Goal: Task Accomplishment & Management: Complete application form

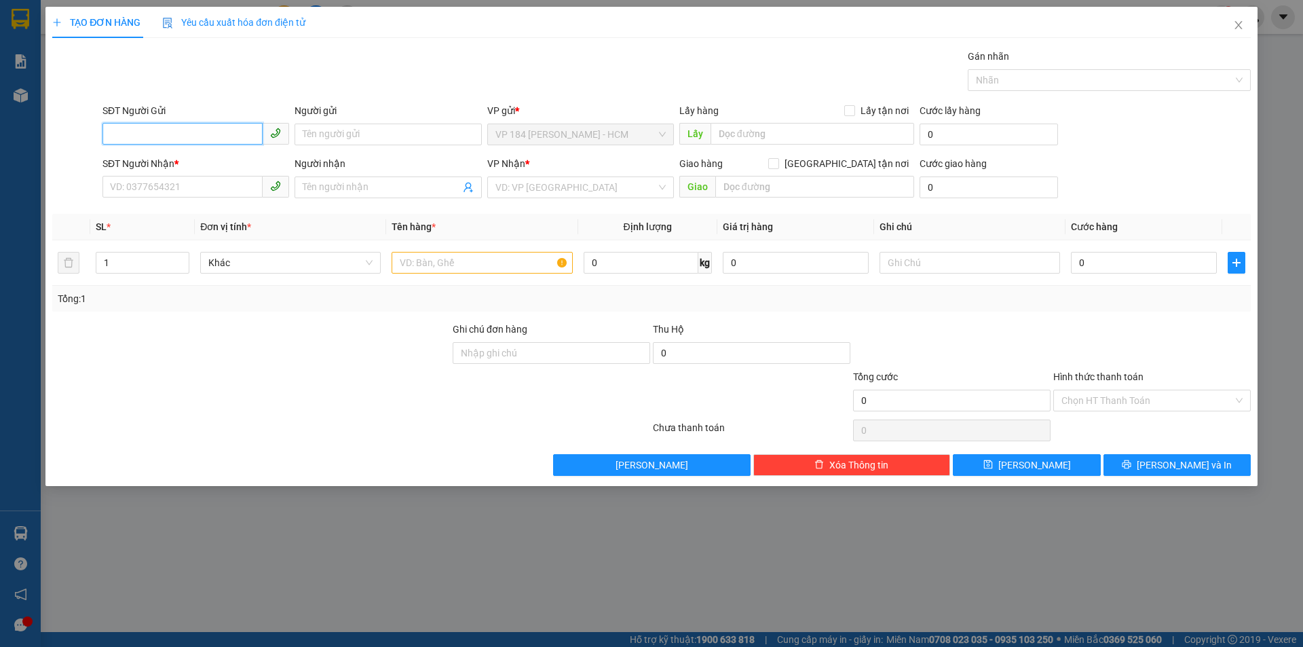
click at [186, 143] on input "SĐT Người Gửi" at bounding box center [183, 134] width 160 height 22
type input "0394244315"
click at [347, 125] on input "Người gửi" at bounding box center [388, 135] width 187 height 22
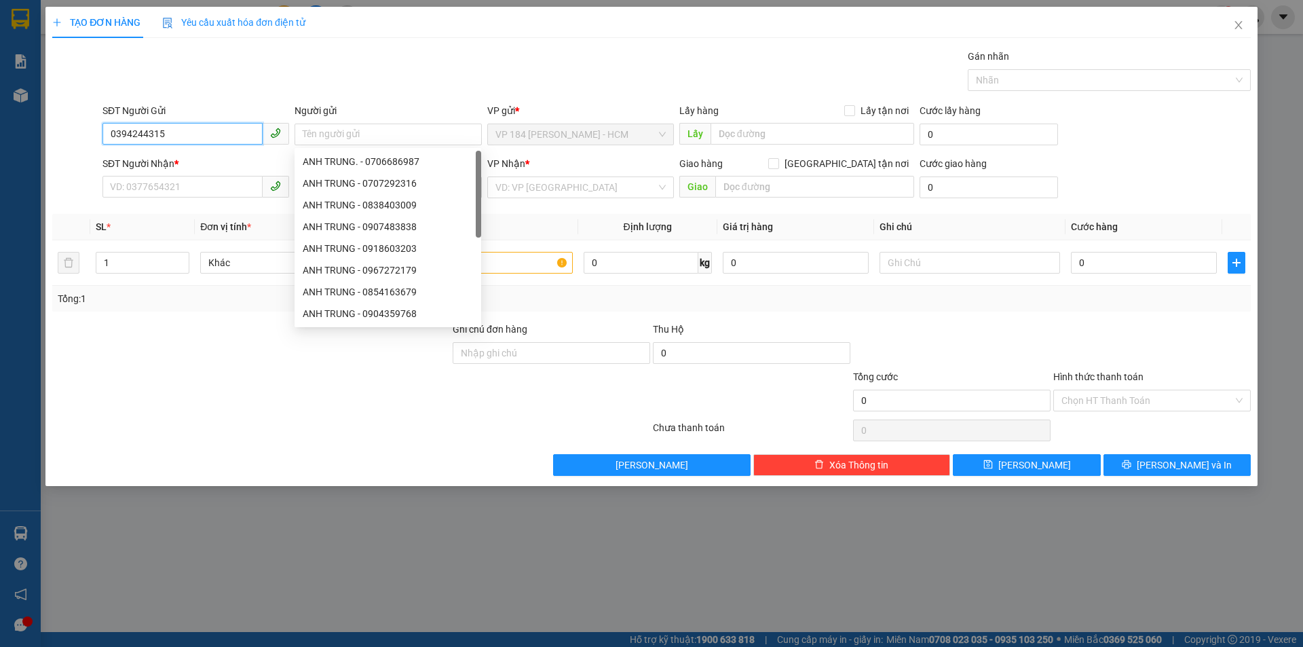
click at [206, 125] on input "0394244315" at bounding box center [183, 134] width 160 height 22
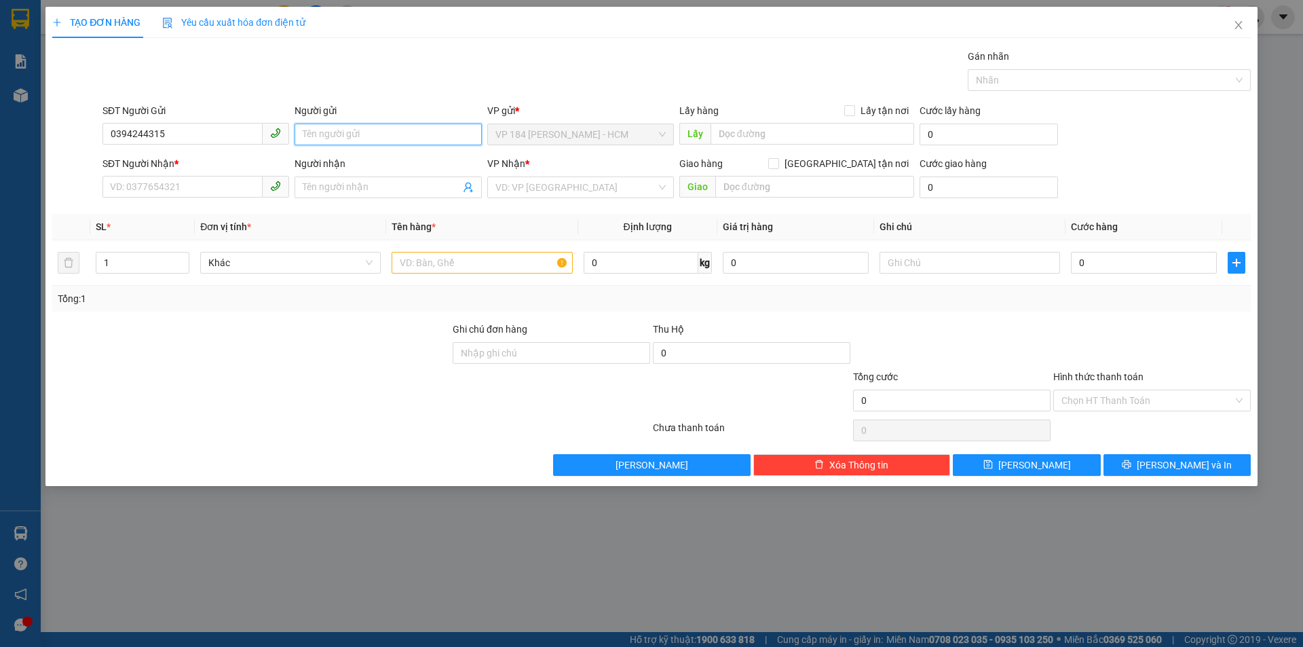
click at [318, 133] on input "Người gửi" at bounding box center [388, 135] width 187 height 22
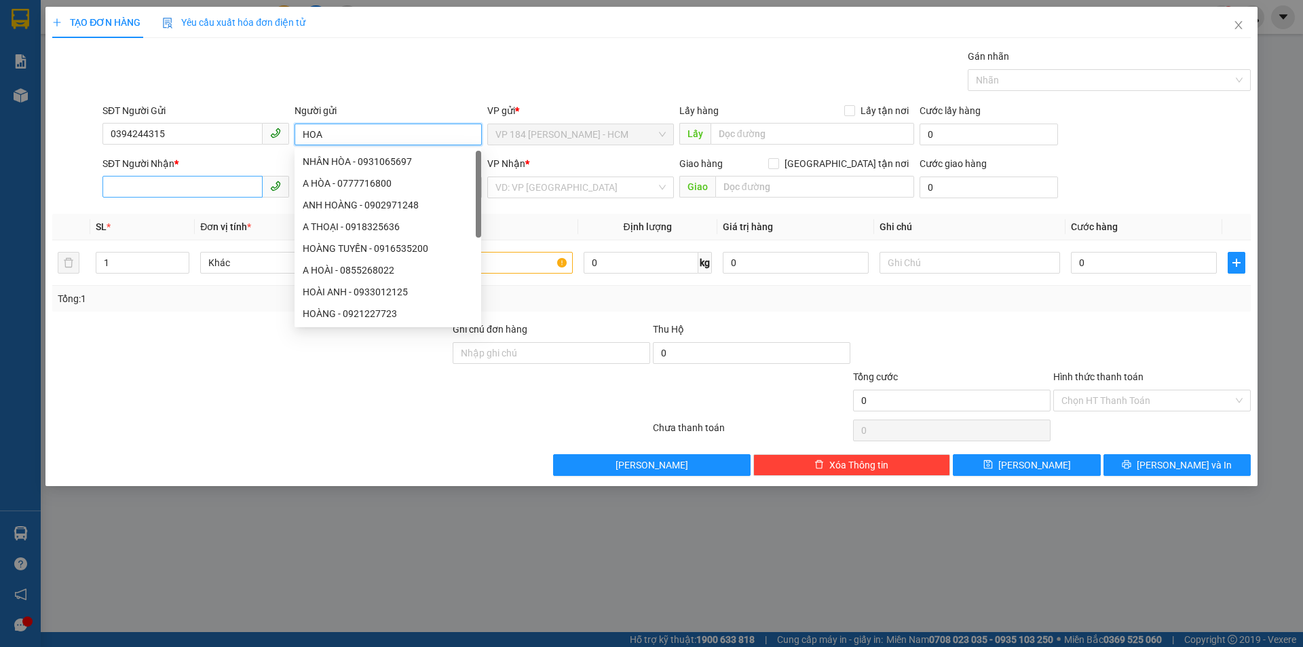
type input "HOA"
click at [144, 191] on input "SĐT Người Nhận *" at bounding box center [183, 187] width 160 height 22
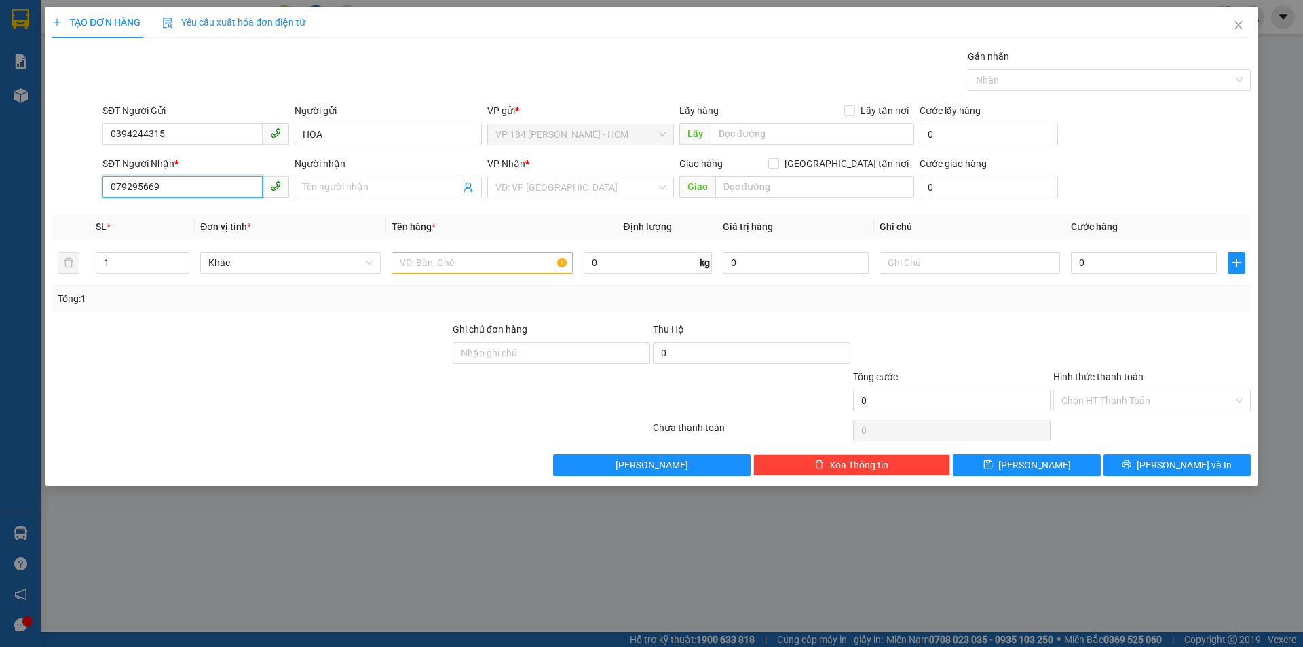
click at [128, 189] on input "079295669" at bounding box center [183, 187] width 160 height 22
click at [141, 190] on input "079295669" at bounding box center [183, 187] width 160 height 22
click at [166, 189] on input "079295669" at bounding box center [183, 187] width 160 height 22
click at [124, 187] on input "079295669" at bounding box center [183, 187] width 160 height 22
click at [184, 186] on input "079295669" at bounding box center [183, 187] width 160 height 22
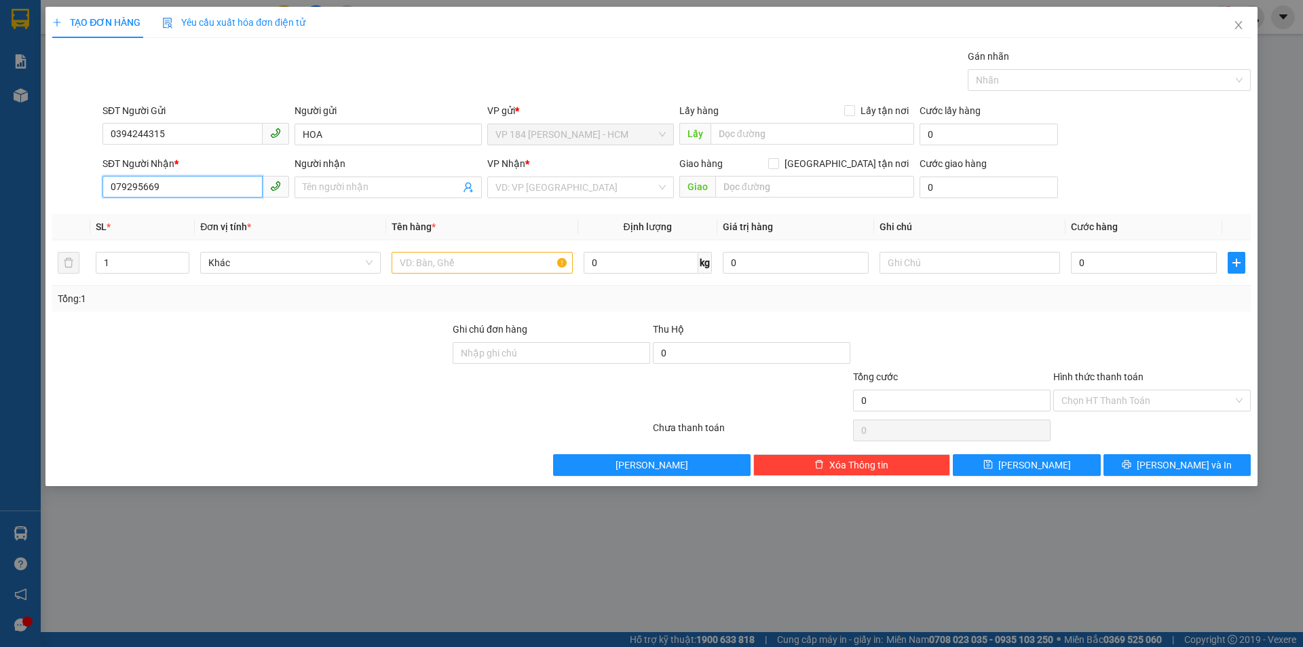
click at [134, 187] on input "079295669" at bounding box center [183, 187] width 160 height 22
click at [126, 187] on input "079295669" at bounding box center [183, 187] width 160 height 22
click at [143, 186] on input "079295669" at bounding box center [183, 187] width 160 height 22
click at [175, 185] on input "079295669" at bounding box center [183, 187] width 160 height 22
click at [141, 185] on input "079295669" at bounding box center [183, 187] width 160 height 22
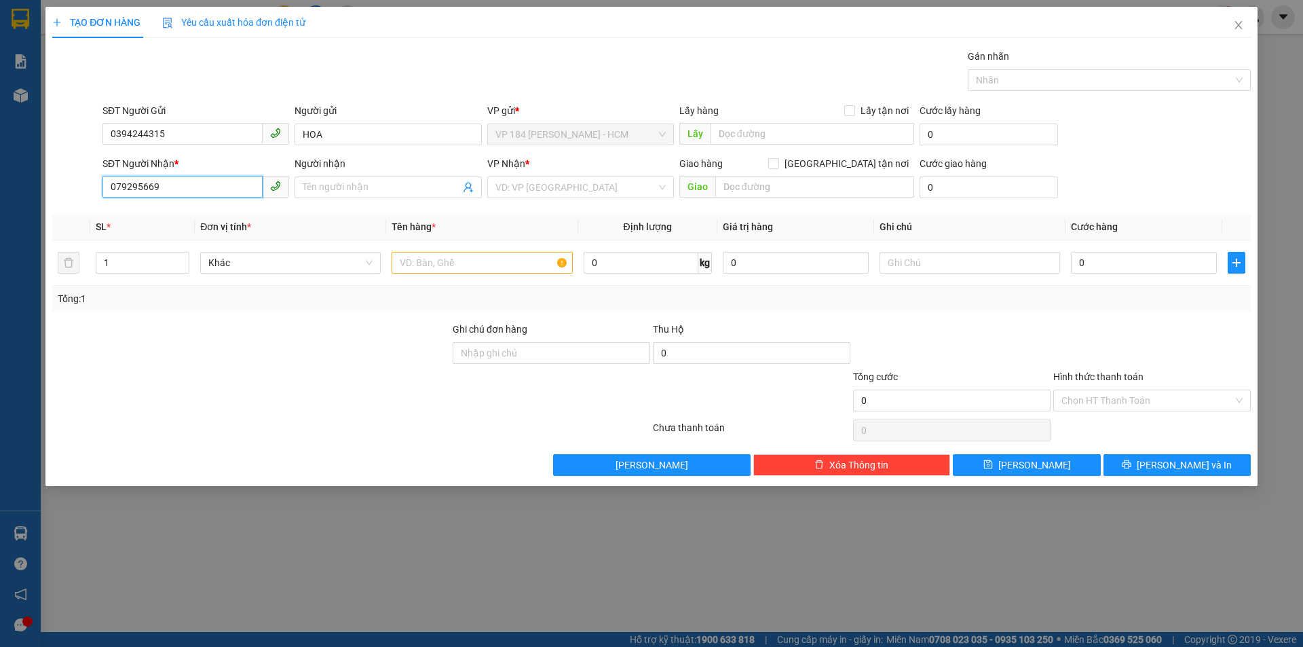
click at [111, 185] on input "079295669" at bounding box center [183, 187] width 160 height 22
click at [154, 186] on input "079295669" at bounding box center [183, 187] width 160 height 22
click at [174, 186] on input "079295669" at bounding box center [183, 187] width 160 height 22
click at [126, 185] on input "079295669" at bounding box center [183, 187] width 160 height 22
click at [166, 189] on input "079295669" at bounding box center [183, 187] width 160 height 22
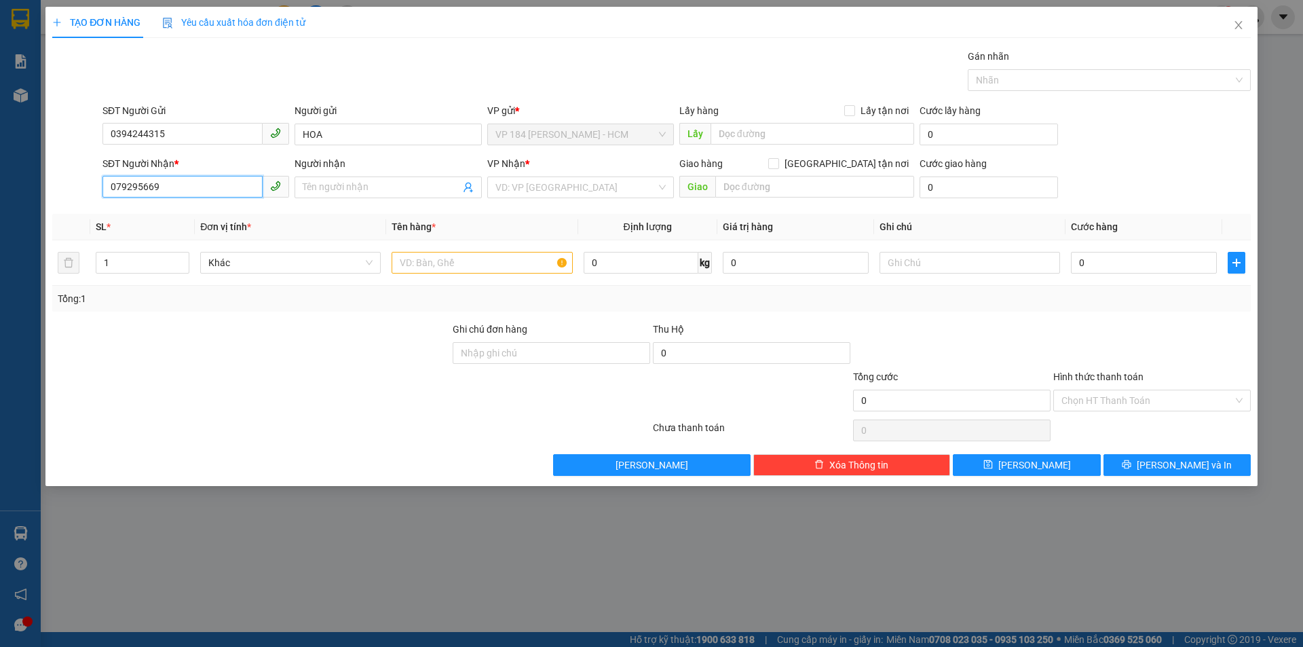
click at [140, 188] on input "079295669" at bounding box center [183, 187] width 160 height 22
click at [128, 189] on input "079295669" at bounding box center [183, 187] width 160 height 22
click at [153, 188] on input "079295669" at bounding box center [183, 187] width 160 height 22
click at [170, 187] on input "079295669" at bounding box center [183, 187] width 160 height 22
click at [126, 185] on input "079295669" at bounding box center [183, 187] width 160 height 22
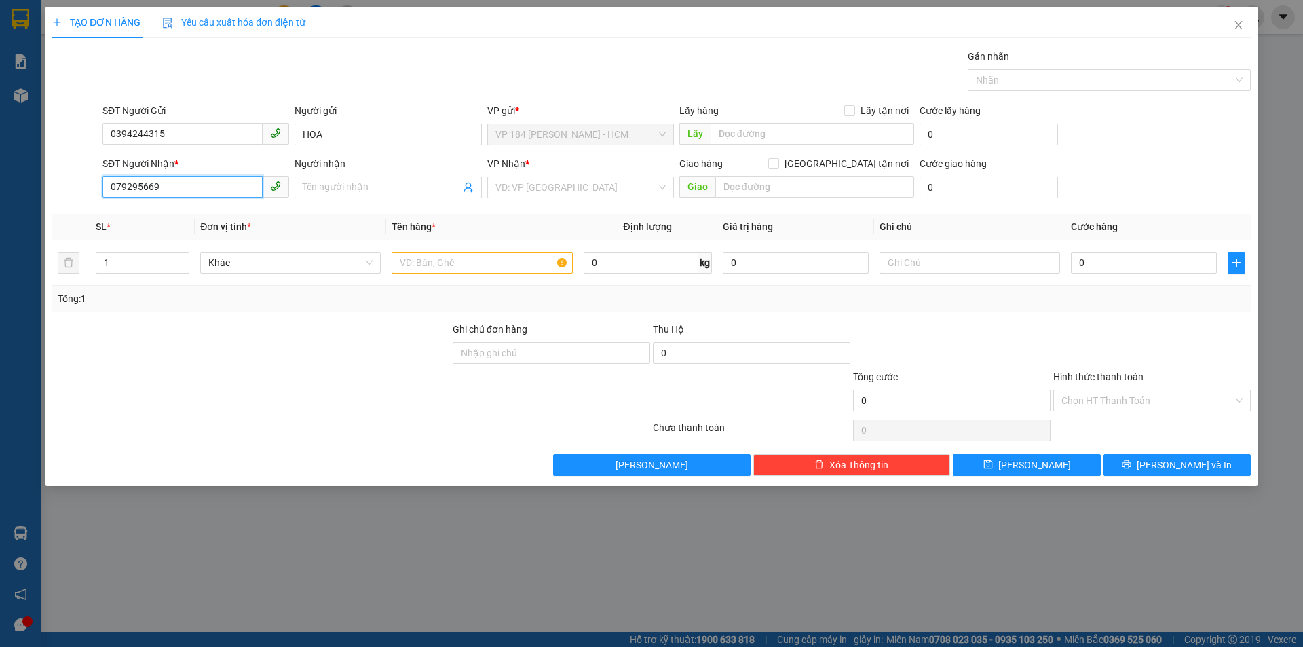
click at [181, 185] on input "079295669" at bounding box center [183, 187] width 160 height 22
click at [165, 185] on input "079295669" at bounding box center [183, 187] width 160 height 22
type input "079295669"
click at [208, 160] on div "SĐT Người Nhận *" at bounding box center [196, 163] width 187 height 15
click at [208, 176] on input "079295669" at bounding box center [183, 187] width 160 height 22
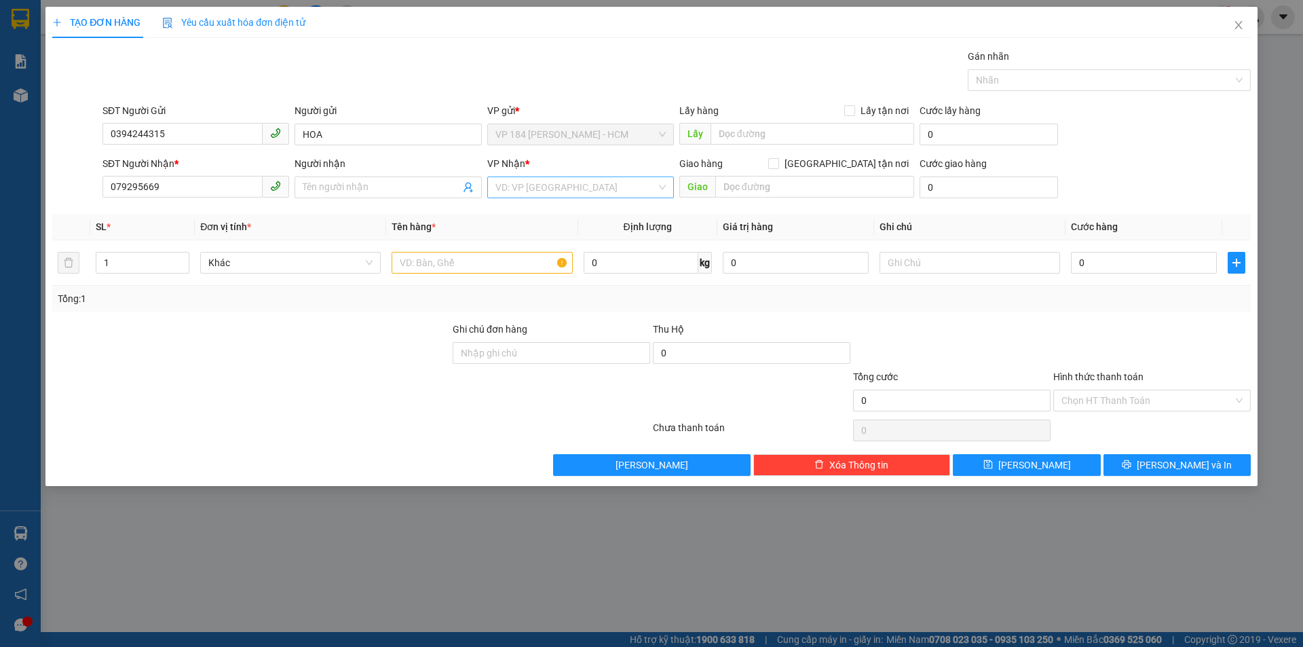
click at [635, 192] on input "search" at bounding box center [576, 187] width 161 height 20
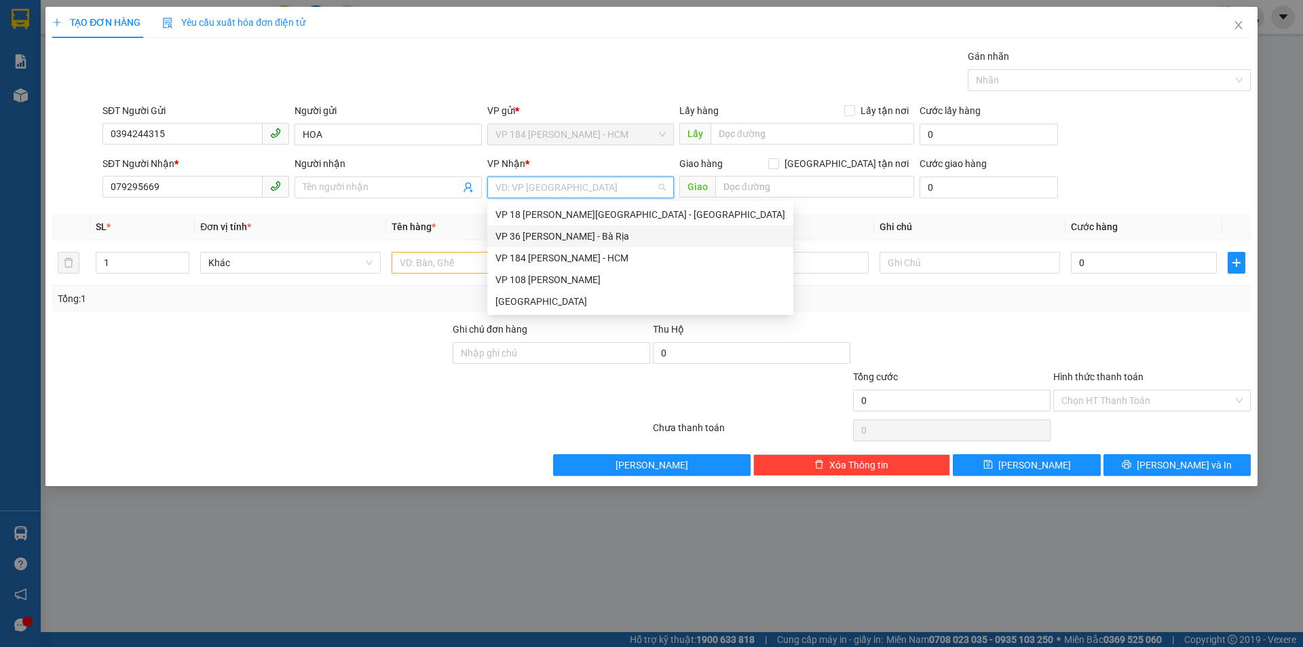
click at [582, 238] on div "VP 36 [PERSON_NAME] - Bà Rịa" at bounding box center [641, 236] width 290 height 15
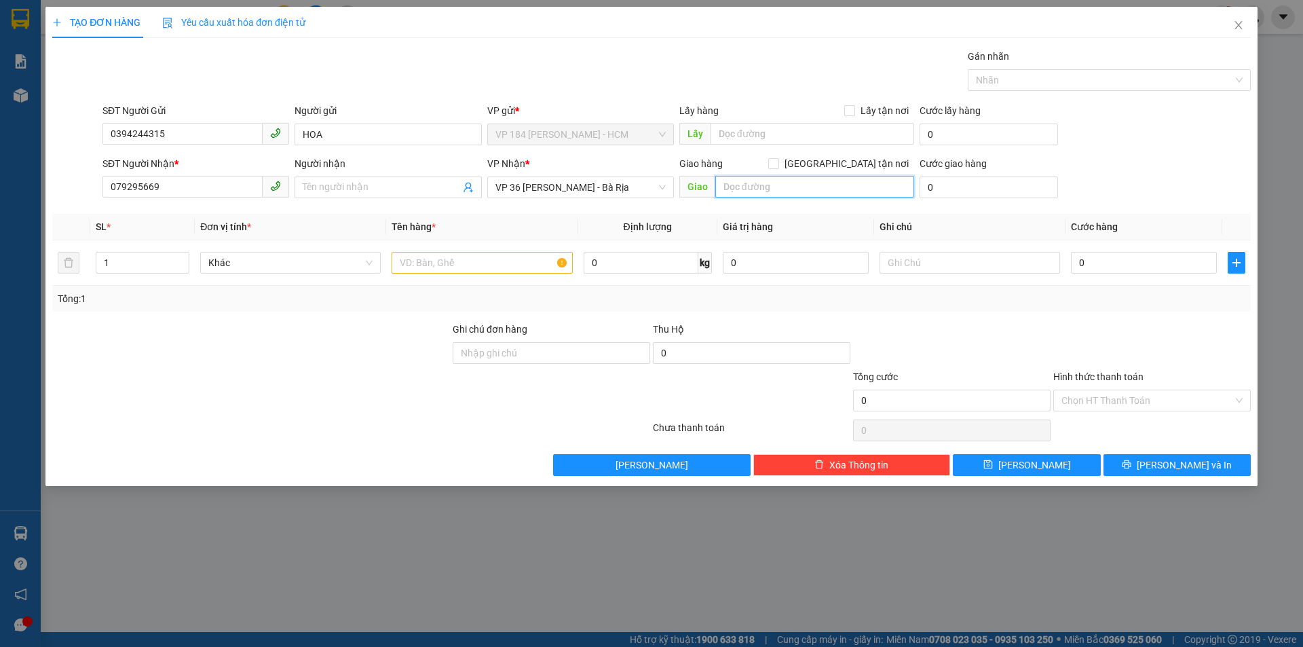
click at [739, 191] on input "text" at bounding box center [815, 187] width 199 height 22
type input "VPBR"
click at [172, 185] on input "079295669" at bounding box center [183, 187] width 160 height 22
click at [443, 263] on input "text" at bounding box center [482, 263] width 181 height 22
drag, startPoint x: 187, startPoint y: 193, endPoint x: 49, endPoint y: 193, distance: 138.5
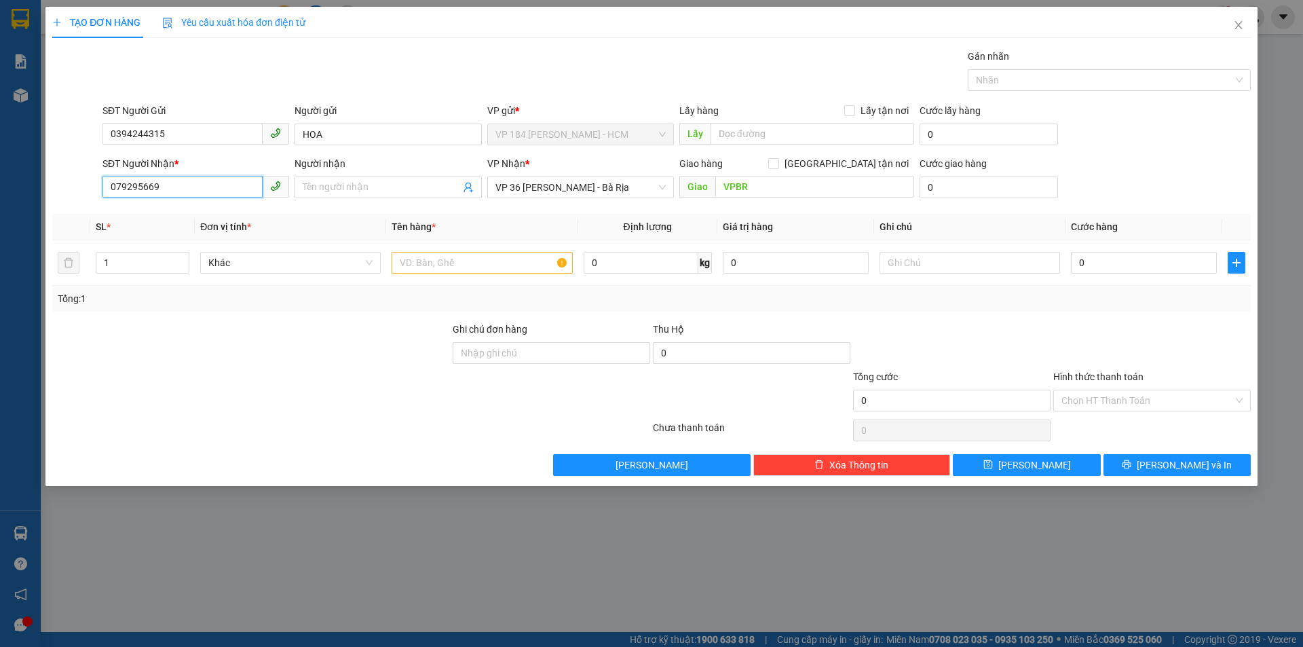
click at [50, 193] on div "TẠO ĐƠN HÀNG Yêu cầu xuất hóa đơn điện tử Transit Pickup Surcharge Ids Transit …" at bounding box center [651, 246] width 1212 height 479
click at [324, 182] on input "Người nhận" at bounding box center [381, 187] width 157 height 15
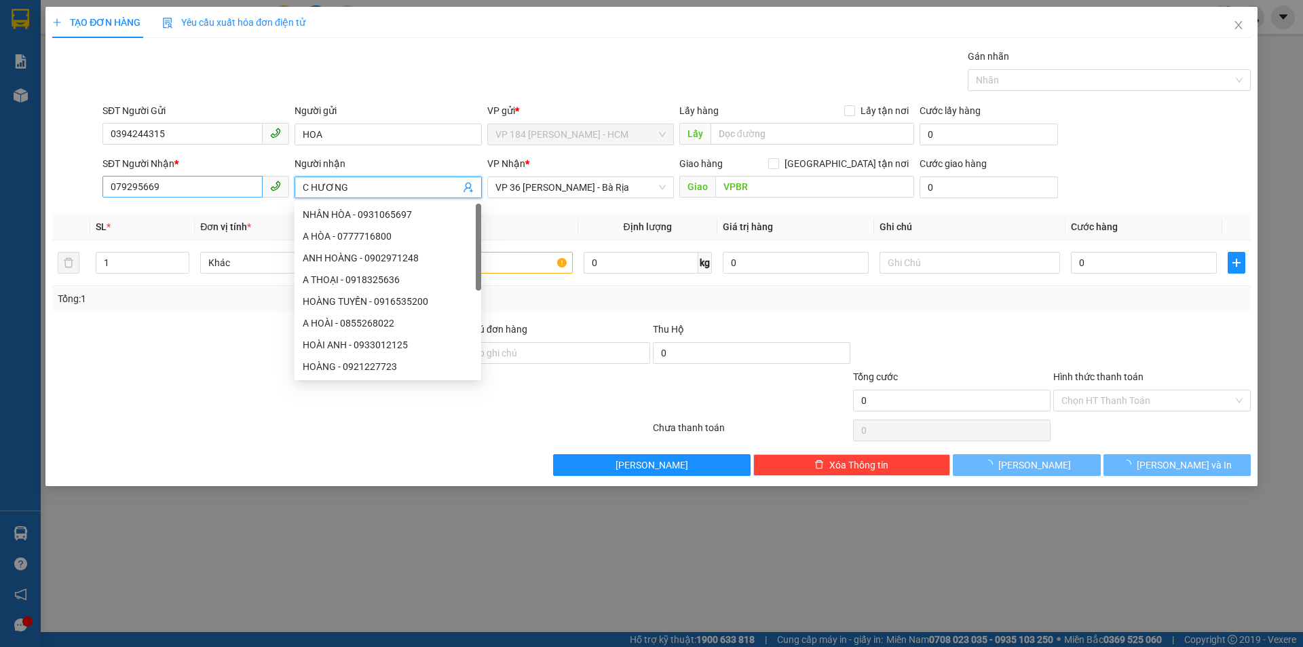
type input "C HƯƠNG"
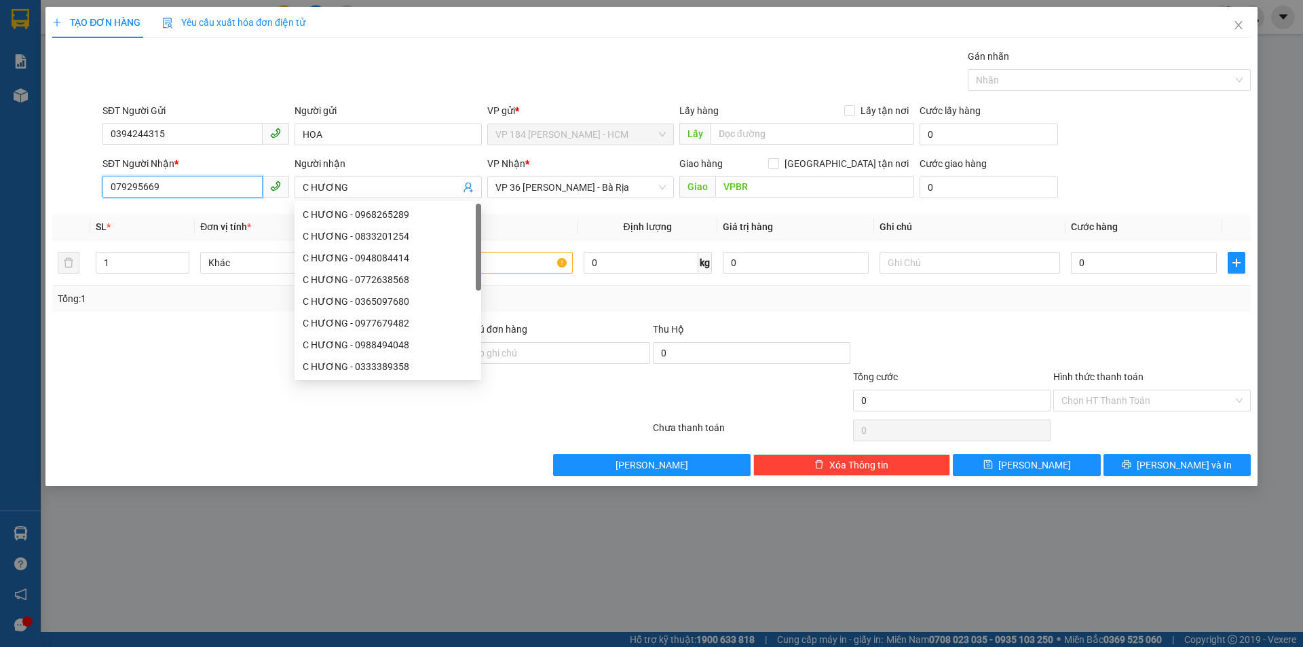
drag, startPoint x: 190, startPoint y: 181, endPoint x: 0, endPoint y: 182, distance: 190.1
click at [0, 182] on div "TẠO ĐƠN HÀNG Yêu cầu xuất hóa đơn điện tử Transit Pickup Surcharge Ids Transit …" at bounding box center [651, 323] width 1303 height 647
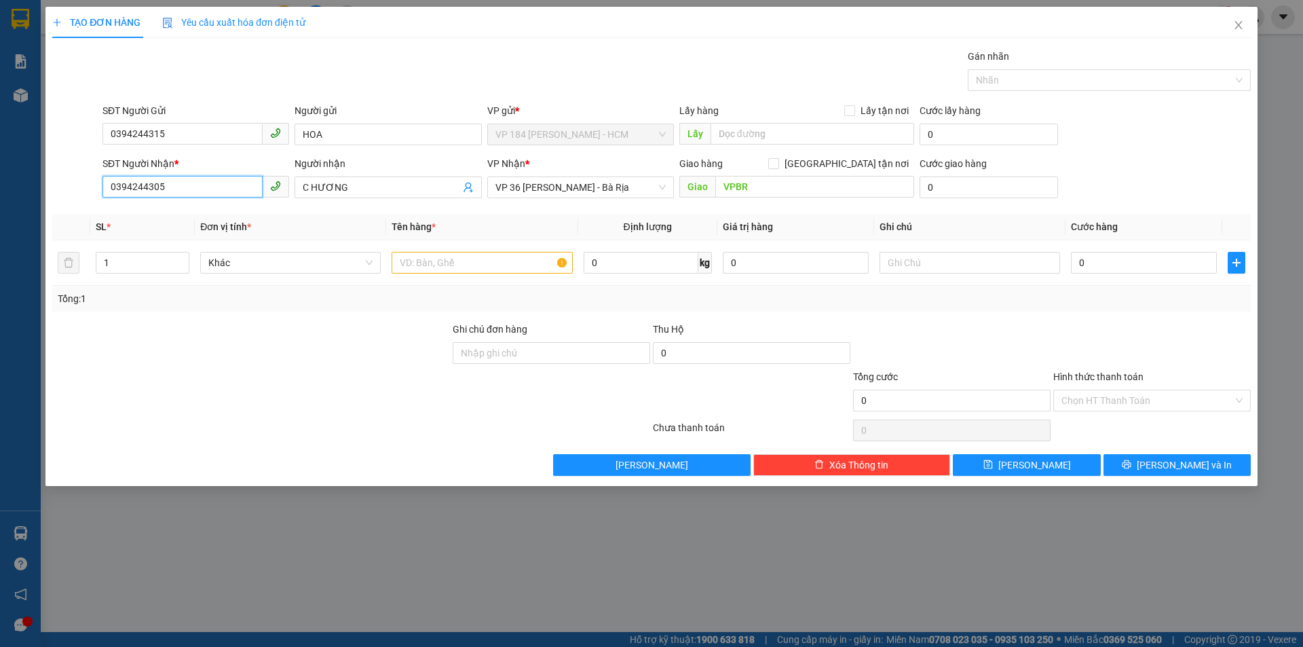
click at [157, 182] on input "0394244305" at bounding box center [183, 187] width 160 height 22
click at [129, 185] on input "0394244315" at bounding box center [183, 187] width 160 height 22
type input "0394244315"
click at [506, 250] on div at bounding box center [482, 262] width 181 height 27
click at [513, 267] on input "text" at bounding box center [482, 263] width 181 height 22
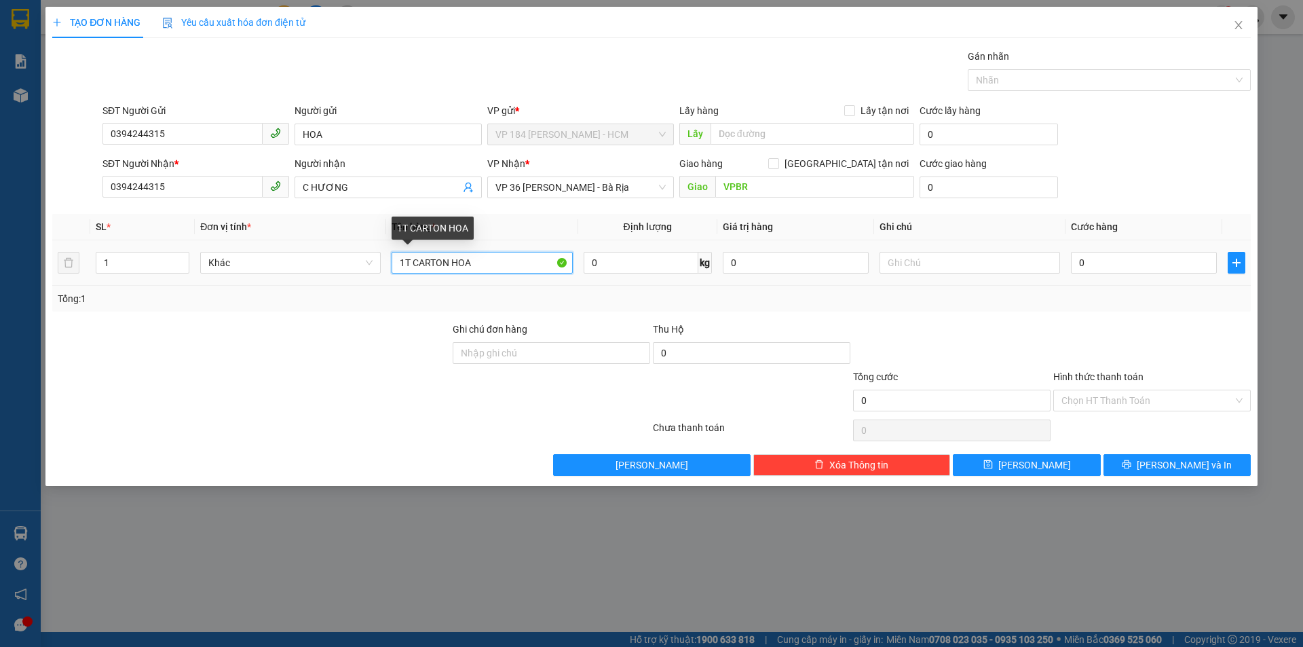
drag, startPoint x: 451, startPoint y: 263, endPoint x: 415, endPoint y: 267, distance: 36.1
click at [415, 267] on input "1T CARTON HOA" at bounding box center [482, 263] width 181 height 22
type input "1K CARTON HOA"
click at [1141, 260] on input "0" at bounding box center [1144, 263] width 146 height 22
type input "6"
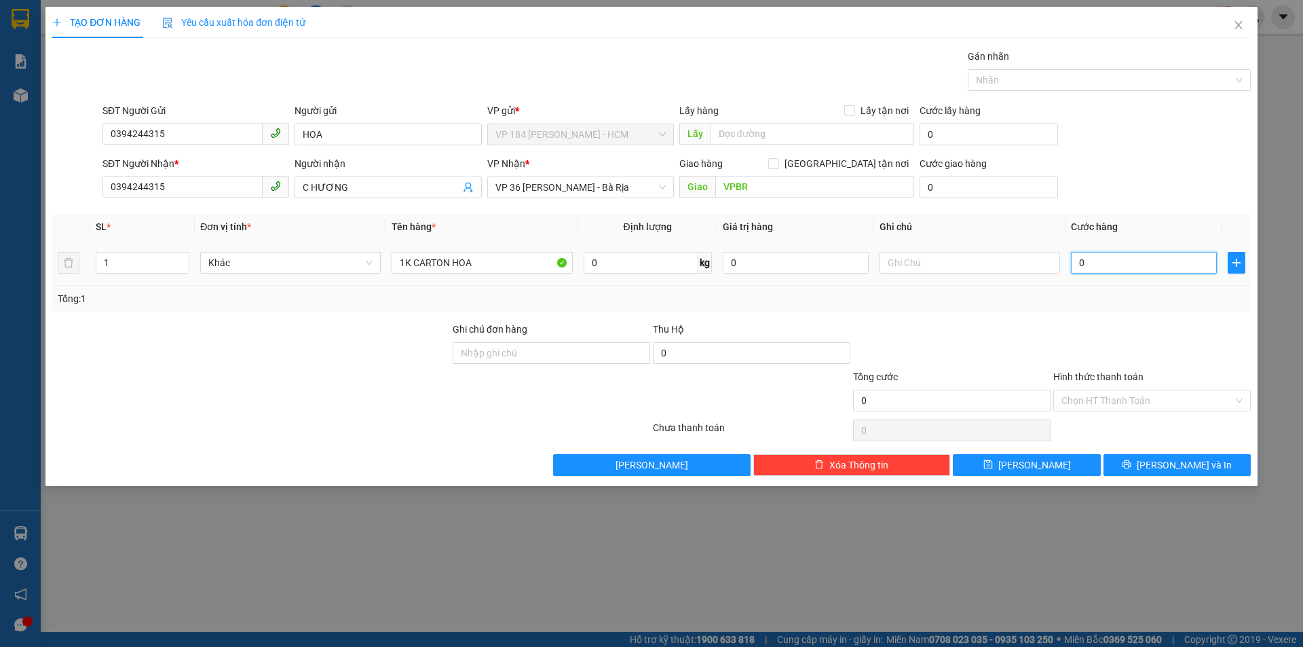
type input "6"
type input "60"
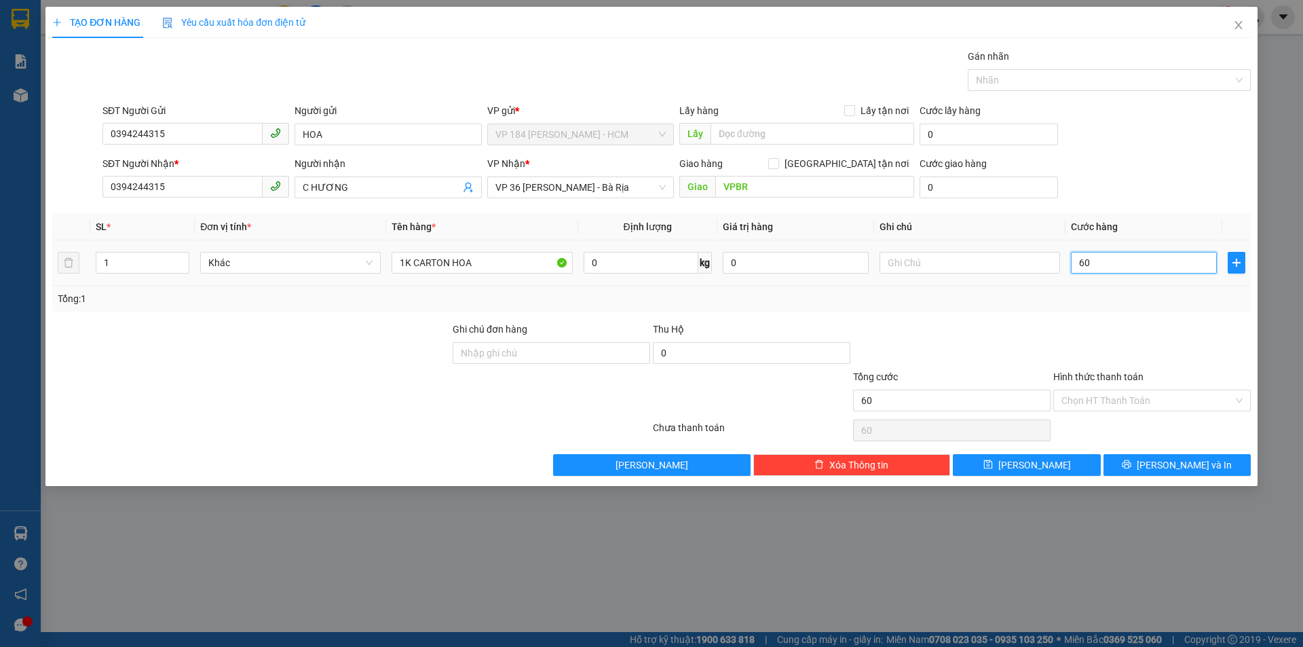
type input "600"
type input "6.000"
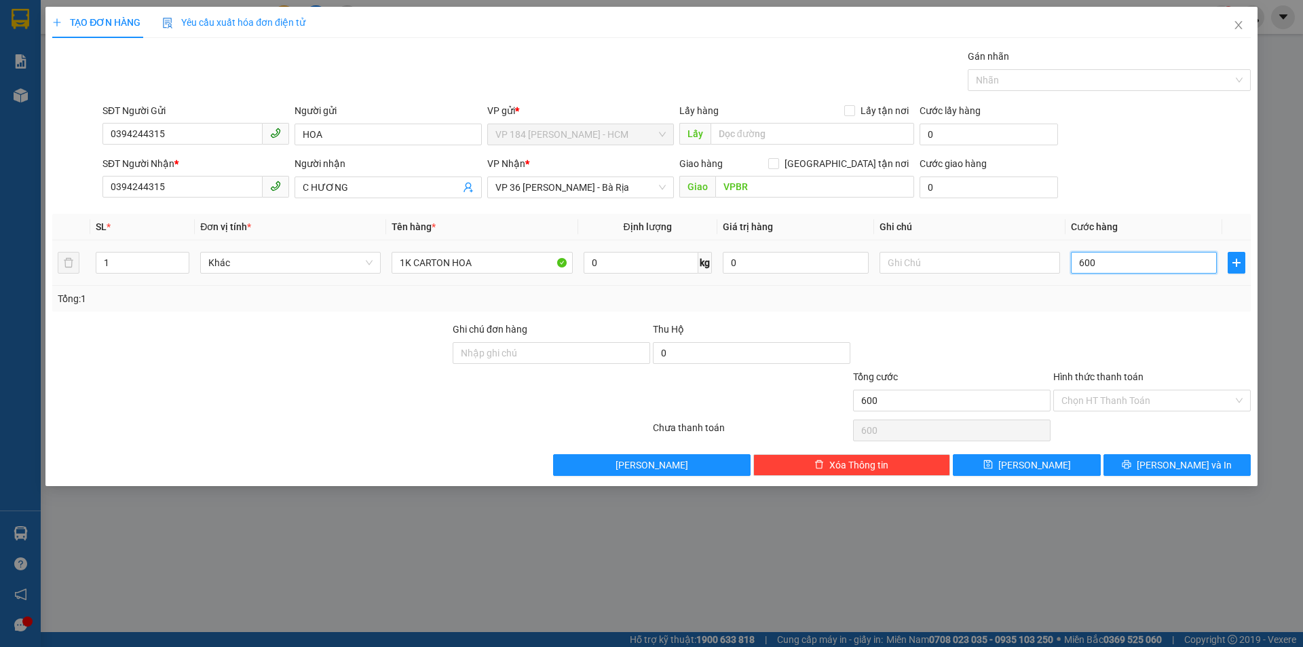
type input "6.000"
type input "60.000"
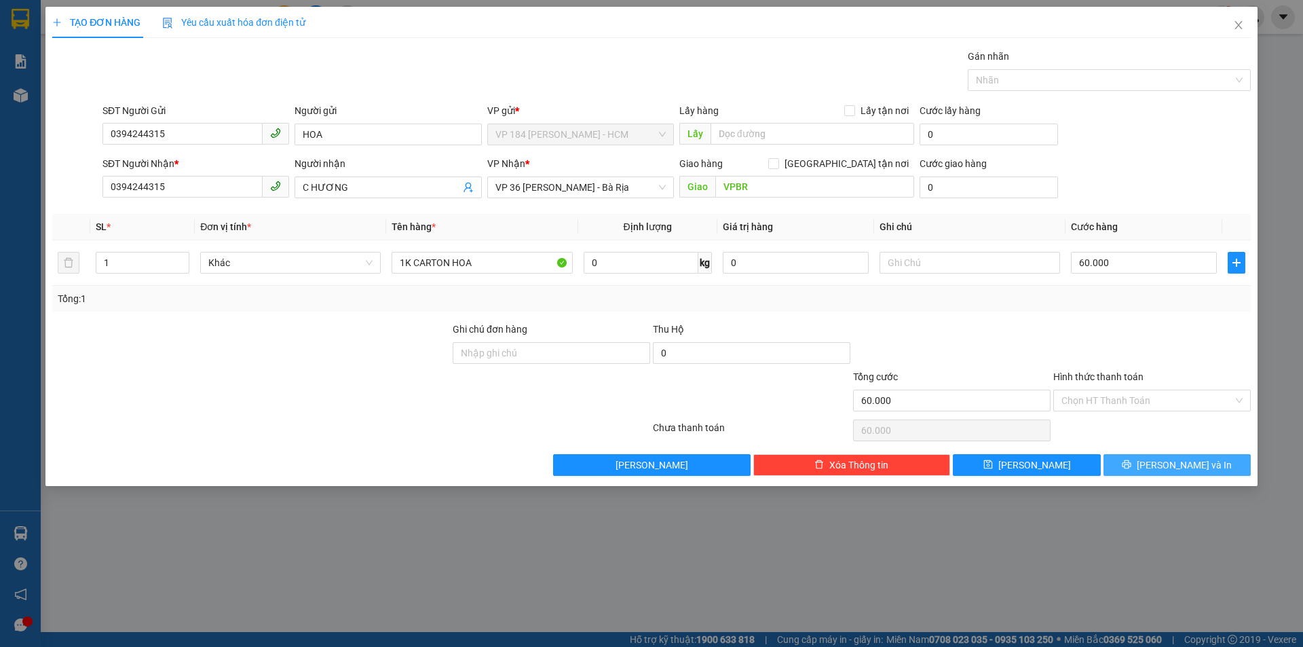
click at [1144, 458] on button "[PERSON_NAME] và In" at bounding box center [1177, 465] width 147 height 22
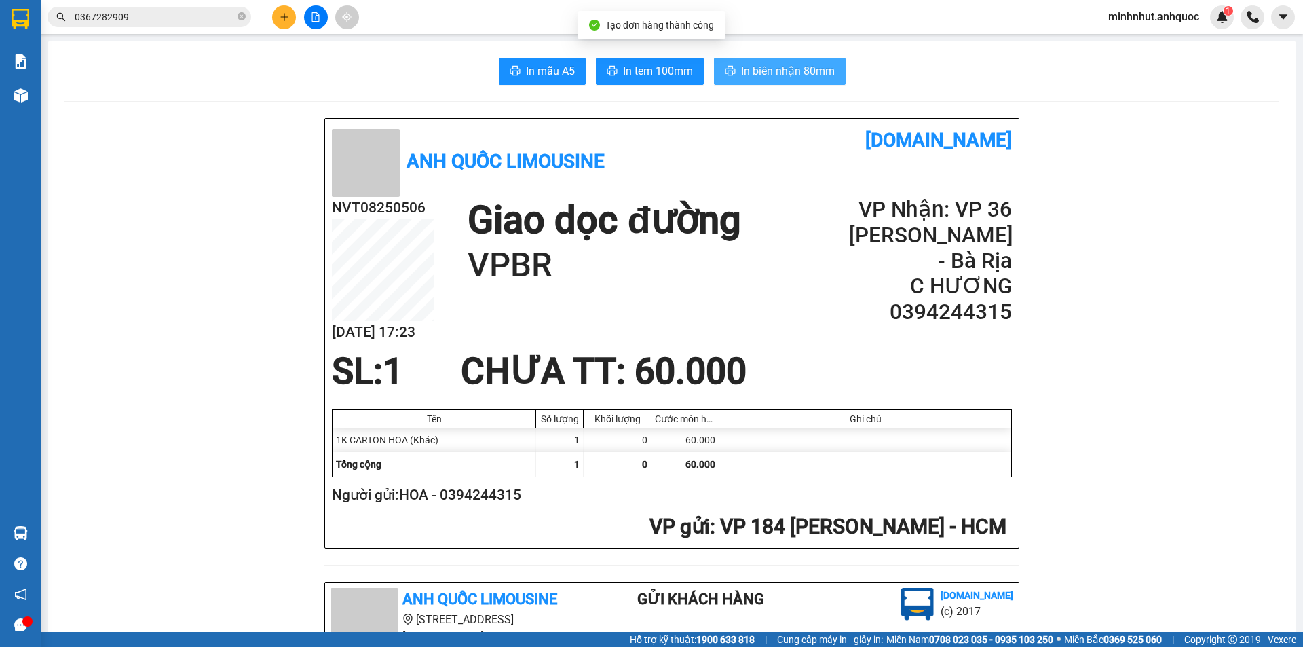
click at [802, 71] on span "In biên nhận 80mm" at bounding box center [788, 70] width 94 height 17
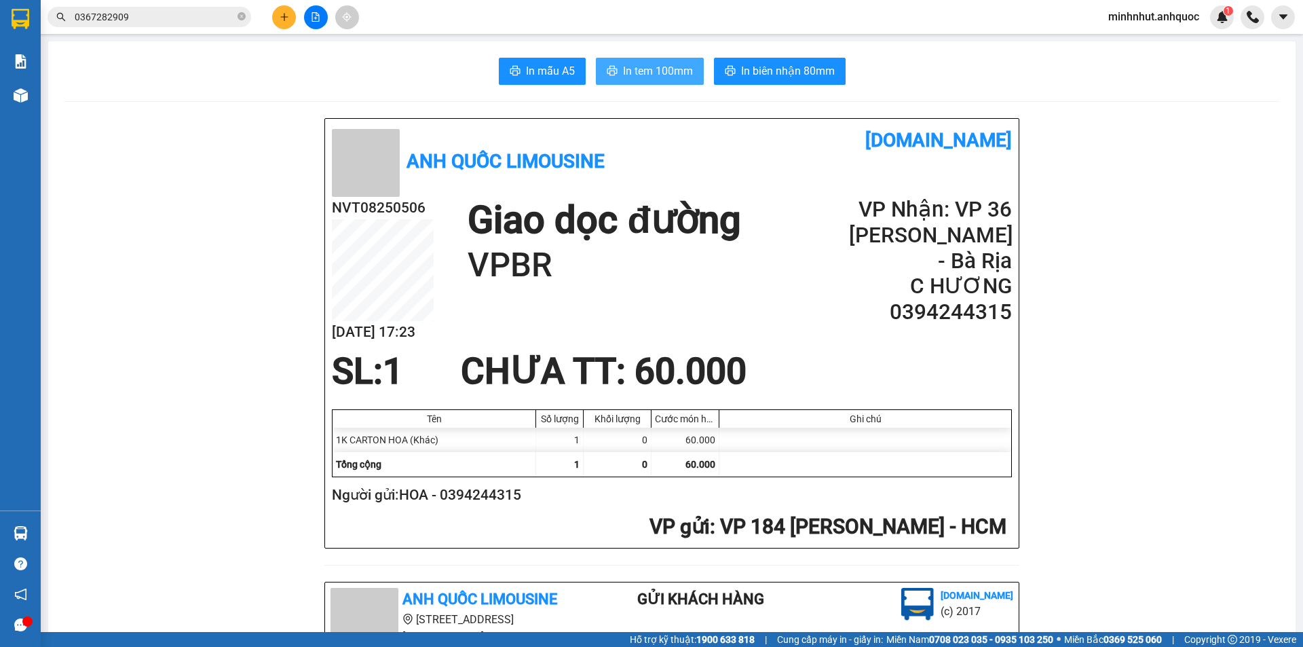
click at [630, 73] on span "In tem 100mm" at bounding box center [658, 70] width 70 height 17
click at [769, 209] on div "Giao dọc đường VPBR" at bounding box center [658, 242] width 381 height 90
click at [238, 20] on icon "close-circle" at bounding box center [242, 16] width 8 height 8
click at [191, 21] on input "text" at bounding box center [155, 17] width 160 height 15
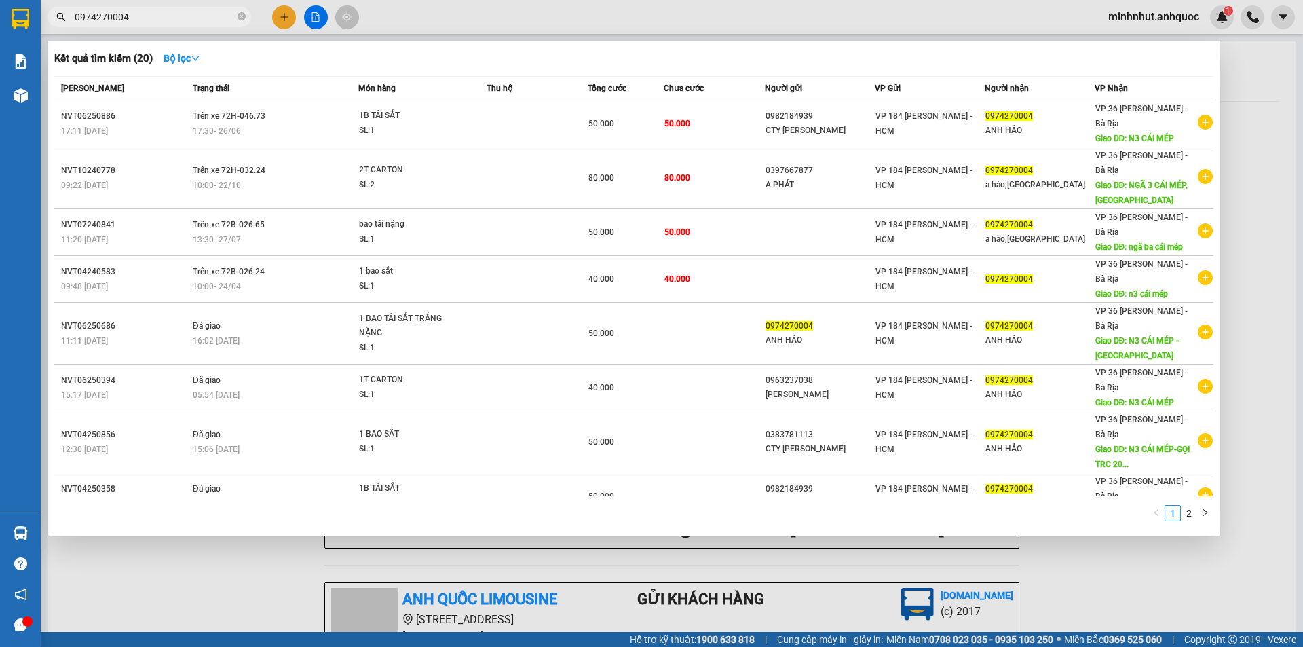
type input "0974270004"
